Goal: Information Seeking & Learning: Find specific fact

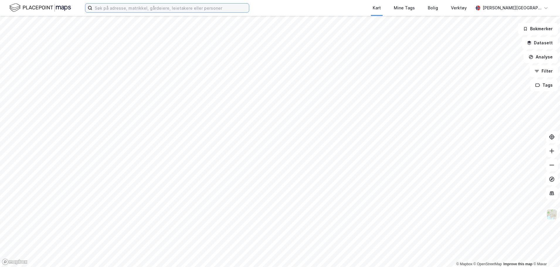
click at [175, 9] on input at bounding box center [170, 8] width 157 height 9
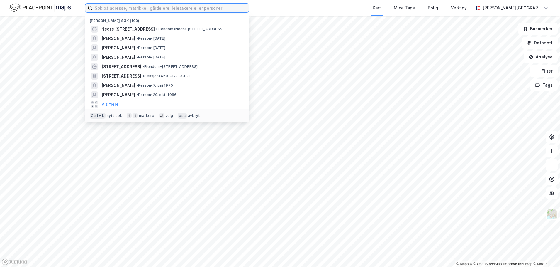
paste input "[PERSON_NAME]"
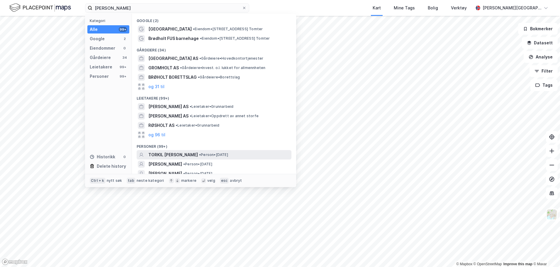
click at [188, 155] on span "TORKIL [PERSON_NAME]" at bounding box center [173, 154] width 50 height 7
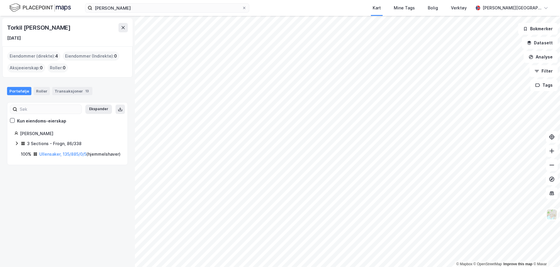
click at [16, 144] on icon at bounding box center [16, 143] width 5 height 5
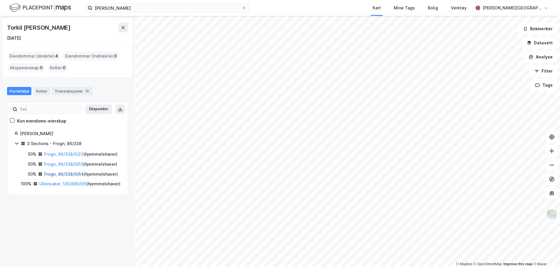
click at [71, 176] on link "Frogn, 86/338/0/64" at bounding box center [64, 173] width 40 height 5
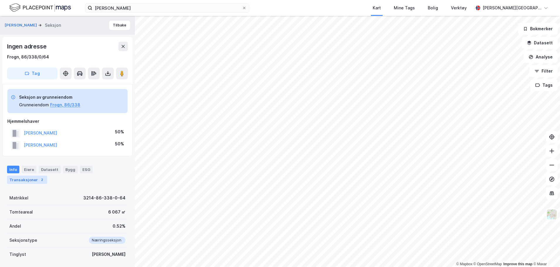
click at [32, 179] on div "Transaksjoner 2" at bounding box center [27, 179] width 40 height 8
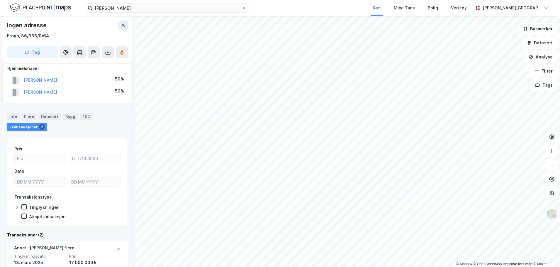
scroll to position [52, 0]
click at [68, 118] on div "Bygg" at bounding box center [70, 117] width 15 height 8
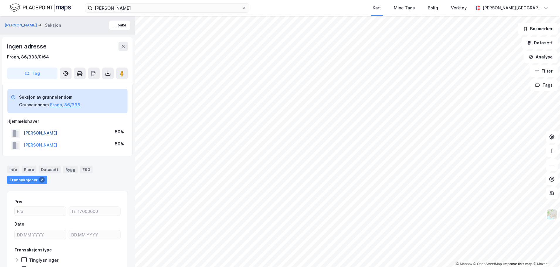
click at [0, 0] on button "[PERSON_NAME]" at bounding box center [0, 0] width 0 height 0
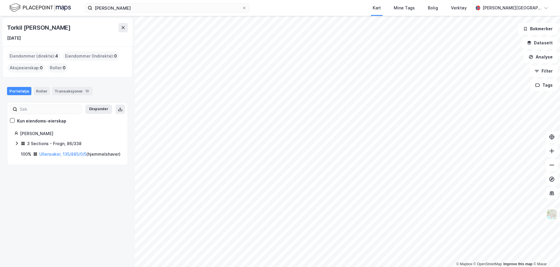
click at [16, 142] on icon at bounding box center [16, 143] width 5 height 5
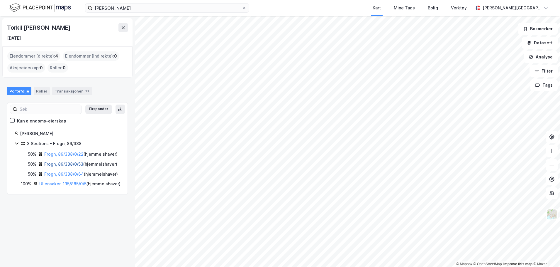
click at [51, 166] on link "Frogn, 86/338/0/53" at bounding box center [63, 163] width 39 height 5
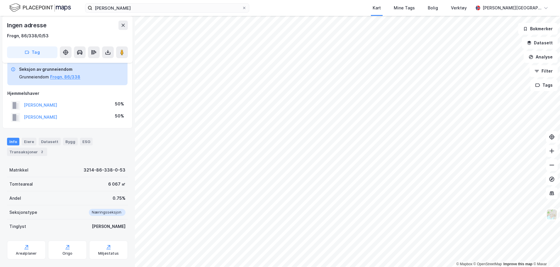
scroll to position [28, 0]
click at [33, 150] on div "Transaksjoner 2" at bounding box center [27, 151] width 40 height 8
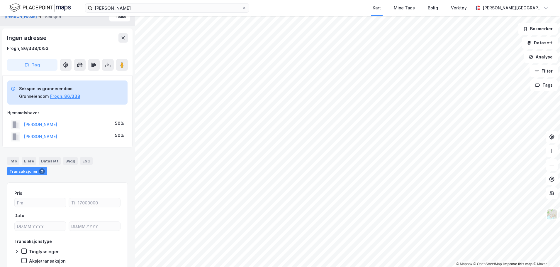
scroll to position [8, 0]
click at [0, 0] on button "[PERSON_NAME]" at bounding box center [0, 0] width 0 height 0
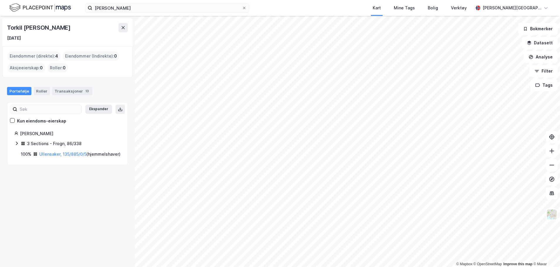
click at [16, 142] on icon at bounding box center [16, 143] width 5 height 5
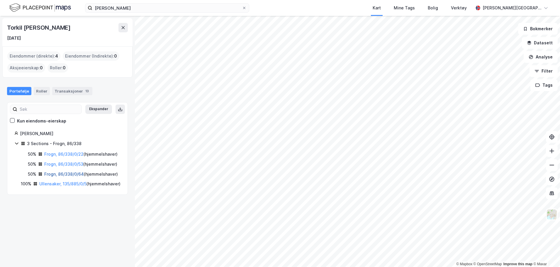
click at [77, 176] on link "Frogn, 86/338/0/64" at bounding box center [64, 173] width 40 height 5
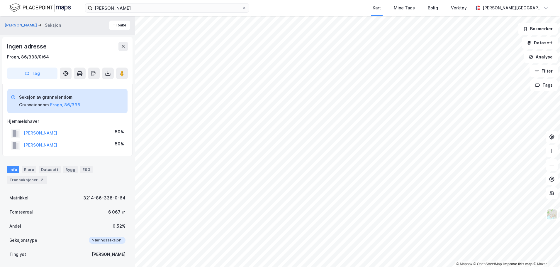
scroll to position [8, 0]
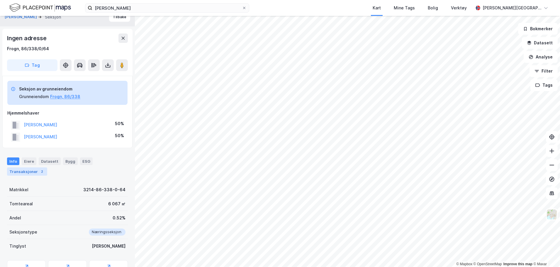
click at [34, 172] on div "Transaksjoner 2" at bounding box center [27, 171] width 40 height 8
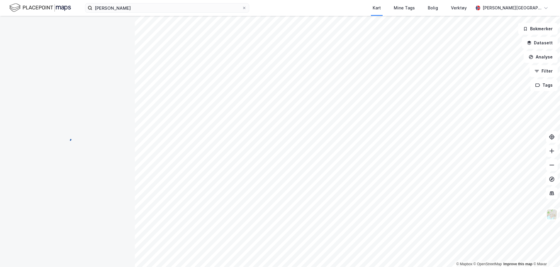
scroll to position [66, 0]
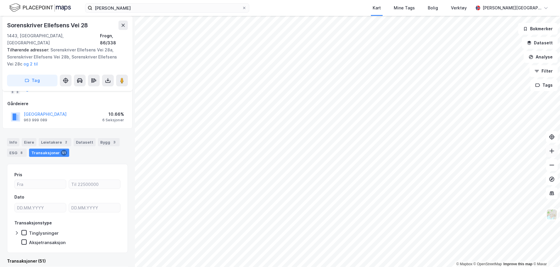
click at [552, 154] on button at bounding box center [552, 151] width 12 height 12
click at [548, 169] on button at bounding box center [552, 165] width 12 height 12
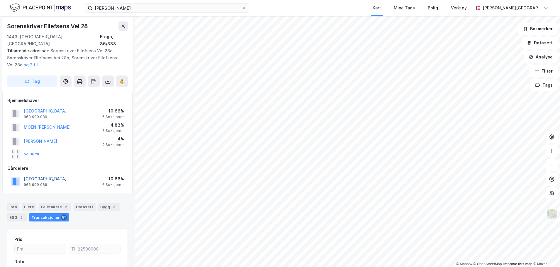
scroll to position [0, 0]
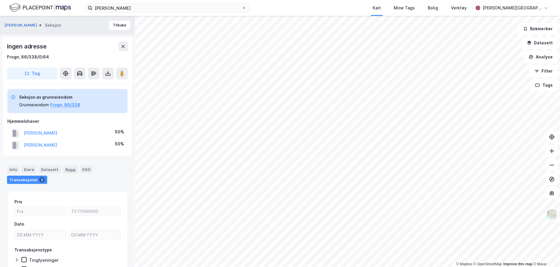
scroll to position [1, 0]
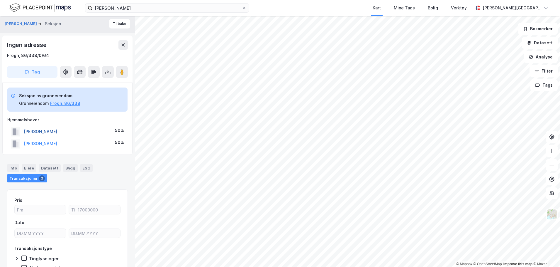
click at [0, 0] on button "[PERSON_NAME]" at bounding box center [0, 0] width 0 height 0
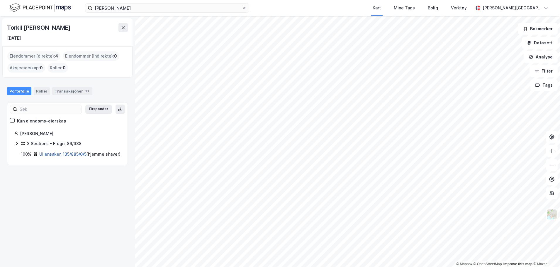
click at [51, 155] on link "Ullensaker, 135/885/0/5" at bounding box center [62, 153] width 47 height 5
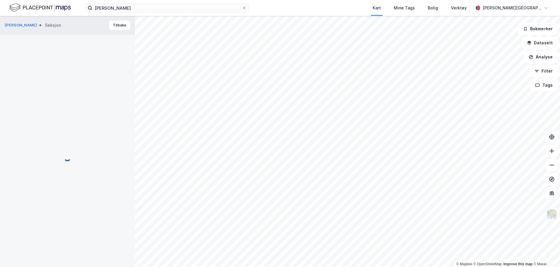
scroll to position [1, 0]
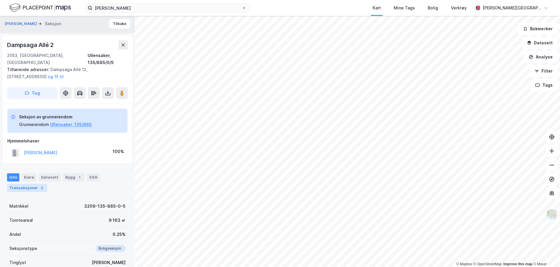
click at [28, 184] on div "Transaksjoner 3" at bounding box center [27, 188] width 40 height 8
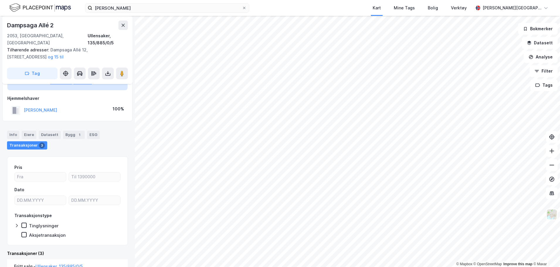
scroll to position [44, 0]
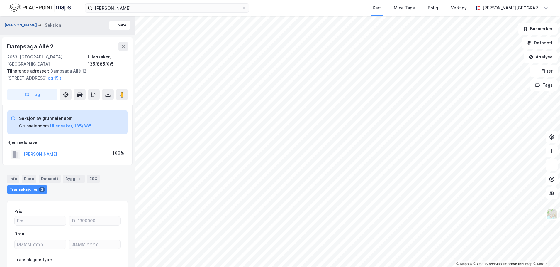
click at [38, 24] on button "[PERSON_NAME]" at bounding box center [21, 25] width 33 height 6
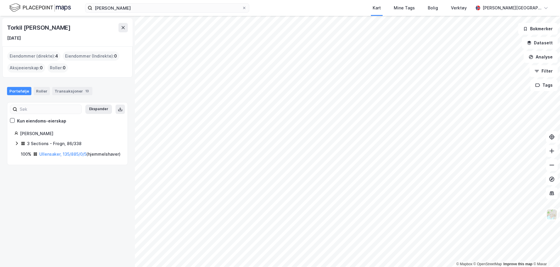
click at [39, 144] on div "3 Sections - Frogn, 86/338" at bounding box center [54, 143] width 55 height 7
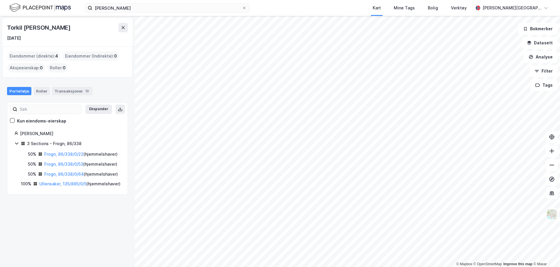
click at [31, 143] on div "3 Sections - Frogn, 86/338" at bounding box center [54, 143] width 55 height 7
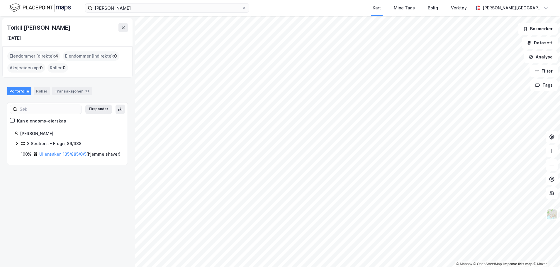
click at [31, 143] on div "3 Sections - Frogn, 86/338" at bounding box center [54, 143] width 55 height 7
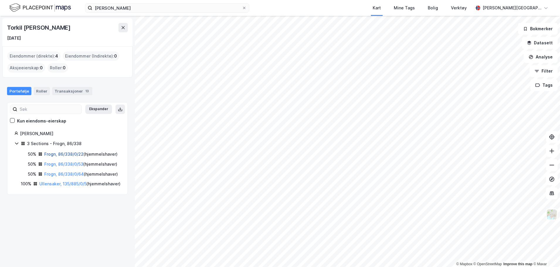
click at [51, 155] on link "Frogn, 86/338/0/22" at bounding box center [63, 153] width 39 height 5
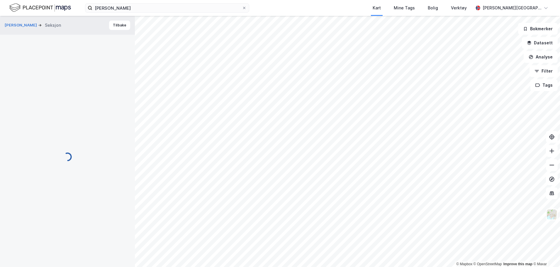
scroll to position [10, 0]
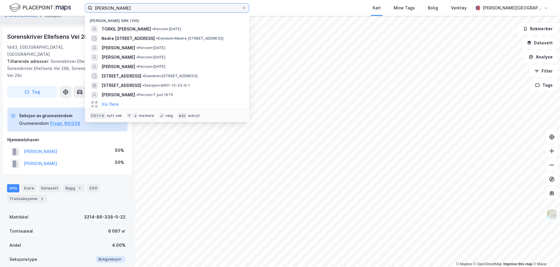
click at [142, 6] on input "[PERSON_NAME]" at bounding box center [167, 8] width 150 height 9
drag, startPoint x: 121, startPoint y: 7, endPoint x: 90, endPoint y: 7, distance: 30.8
click at [82, 8] on div "[PERSON_NAME] [PERSON_NAME] søk (100) TORKIL [PERSON_NAME] • Person • [DATE] Ne…" at bounding box center [280, 8] width 560 height 16
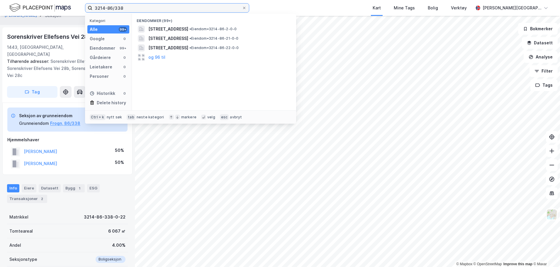
type input "3214-86/338"
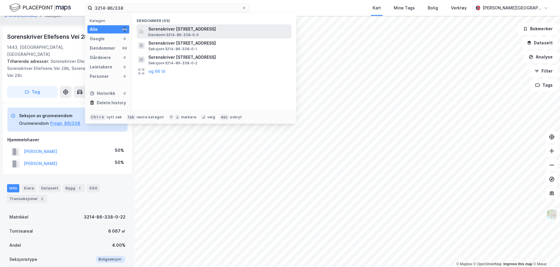
click at [166, 33] on span "Eiendom • 3214-86-338-0-0" at bounding box center [173, 35] width 51 height 5
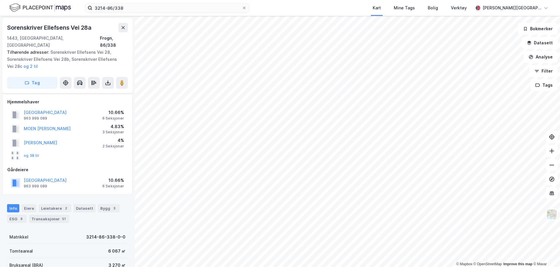
scroll to position [10, 0]
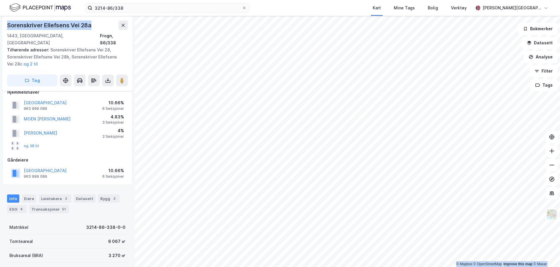
drag, startPoint x: 93, startPoint y: 25, endPoint x: -1, endPoint y: 23, distance: 94.1
click at [0, 23] on html "3214-86/338 Kart Mine Tags Bolig Verktøy [PERSON_NAME] © Mapbox © OpenStreetMap…" at bounding box center [280, 133] width 560 height 267
copy div "© Mapbox © OpenStreetMap Improve this map © Maxar [STREET_ADDRESS]"
